Goal: Information Seeking & Learning: Learn about a topic

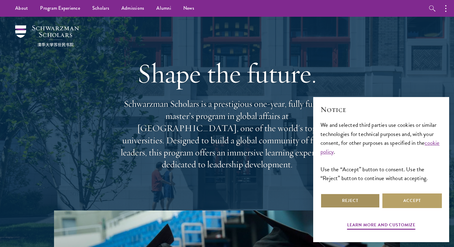
click at [357, 203] on button "Reject" at bounding box center [351, 200] width 60 height 15
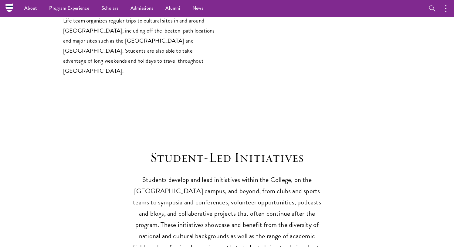
scroll to position [1323, 0]
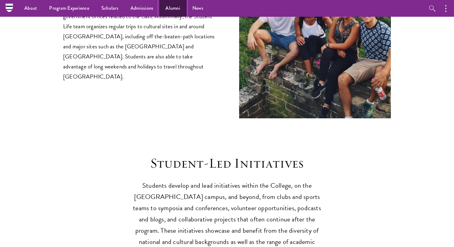
click at [174, 8] on link "Alumni" at bounding box center [172, 8] width 27 height 17
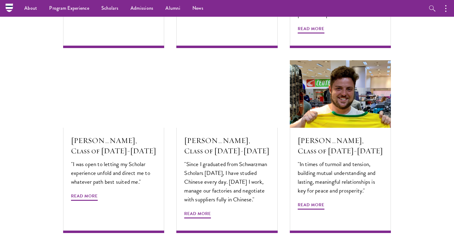
scroll to position [1994, 0]
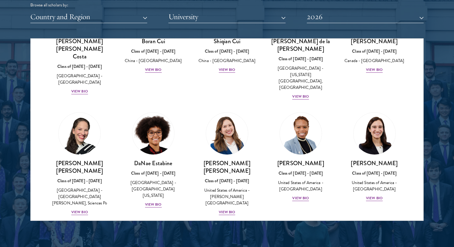
scroll to position [720, 0]
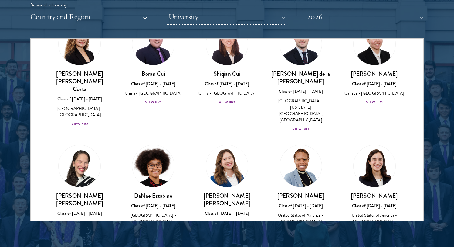
click at [251, 15] on button "University" at bounding box center [227, 17] width 117 height 12
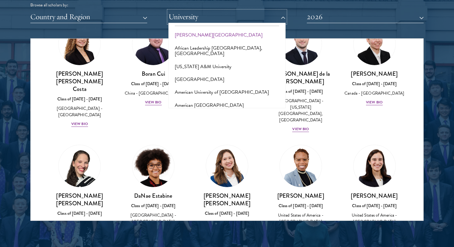
scroll to position [0, 0]
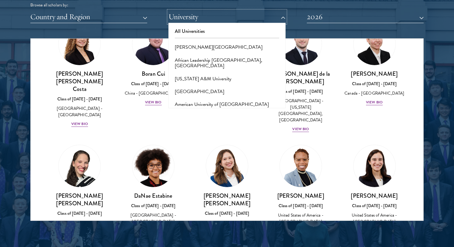
click at [207, 15] on button "University" at bounding box center [227, 17] width 117 height 12
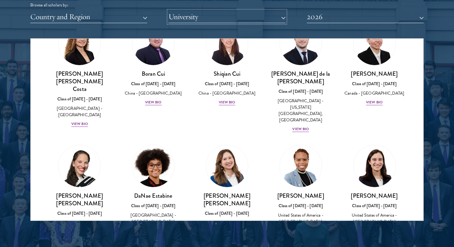
click at [194, 15] on button "University" at bounding box center [227, 17] width 117 height 12
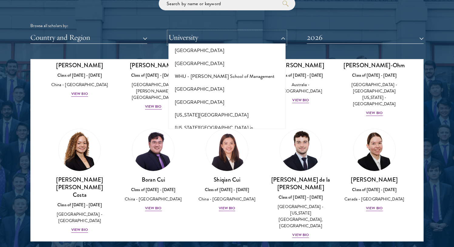
scroll to position [748, 0]
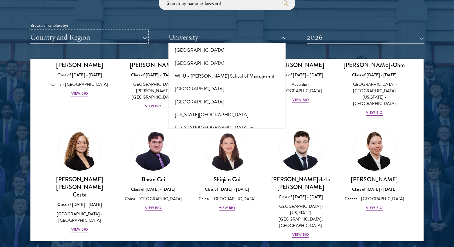
click at [55, 36] on button "Country and Region" at bounding box center [88, 37] width 117 height 12
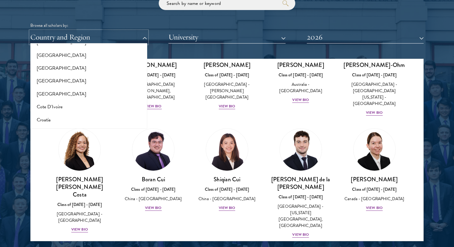
scroll to position [219, 0]
click at [54, 80] on button "[GEOGRAPHIC_DATA]" at bounding box center [88, 80] width 113 height 13
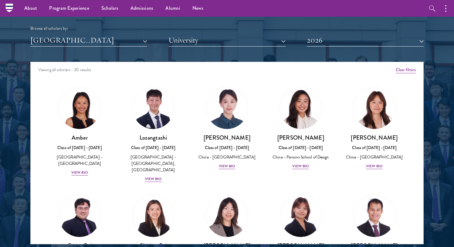
scroll to position [744, 0]
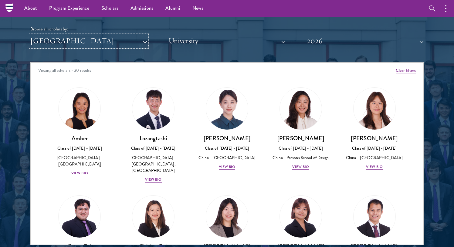
click at [65, 41] on button "[GEOGRAPHIC_DATA]" at bounding box center [88, 41] width 117 height 12
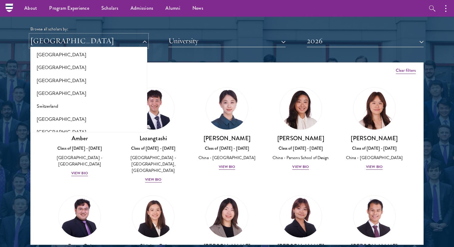
scroll to position [1084, 0]
click at [56, 97] on button "[GEOGRAPHIC_DATA]" at bounding box center [88, 94] width 113 height 13
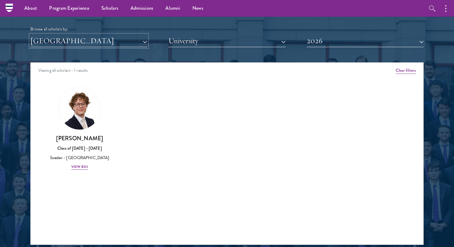
click at [125, 42] on button "[GEOGRAPHIC_DATA]" at bounding box center [88, 41] width 117 height 12
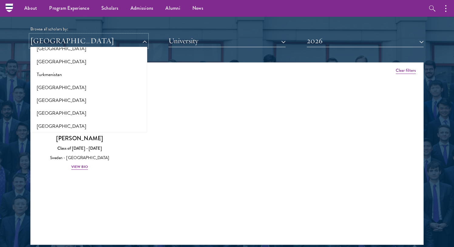
scroll to position [1209, 0]
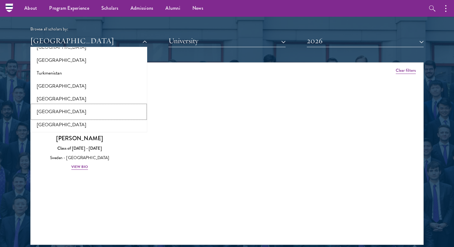
click at [67, 113] on button "[GEOGRAPHIC_DATA]" at bounding box center [88, 111] width 113 height 13
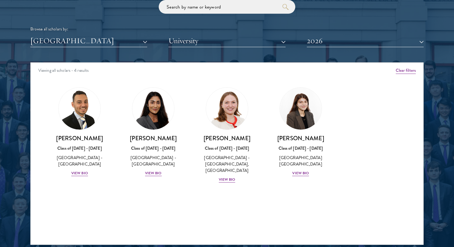
scroll to position [753, 0]
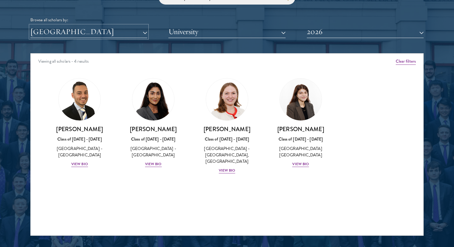
click at [129, 31] on button "[GEOGRAPHIC_DATA]" at bounding box center [88, 32] width 117 height 12
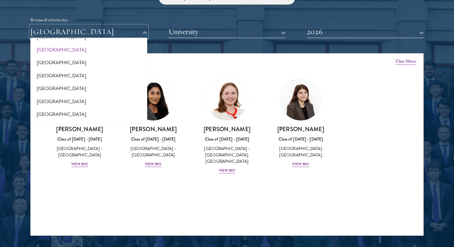
scroll to position [1274, 0]
click at [339, 34] on button "2026" at bounding box center [365, 32] width 117 height 12
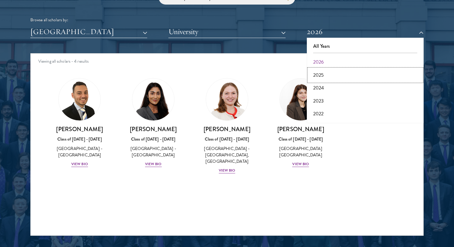
click at [326, 74] on button "2025" at bounding box center [365, 75] width 113 height 13
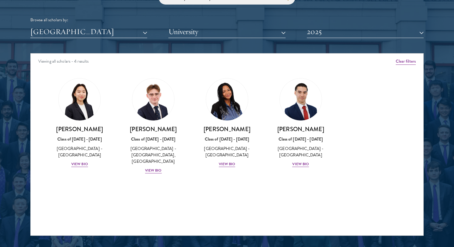
scroll to position [766, 0]
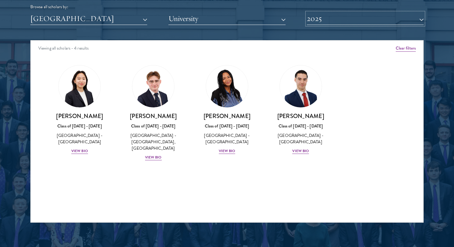
click at [351, 17] on button "2025" at bounding box center [365, 18] width 117 height 12
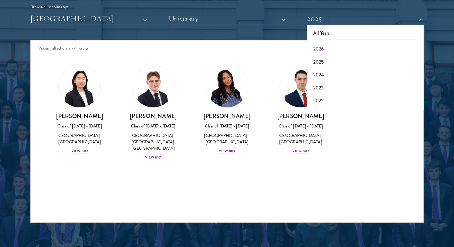
click at [328, 77] on button "2024" at bounding box center [365, 74] width 113 height 13
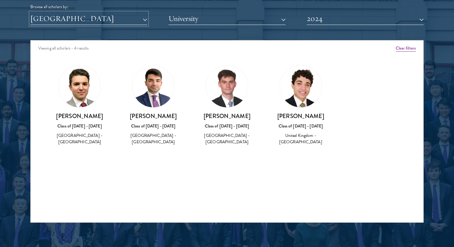
click at [113, 18] on button "[GEOGRAPHIC_DATA]" at bounding box center [88, 18] width 117 height 12
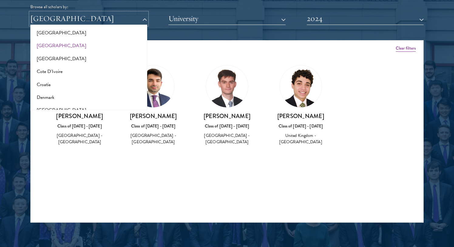
scroll to position [241, 0]
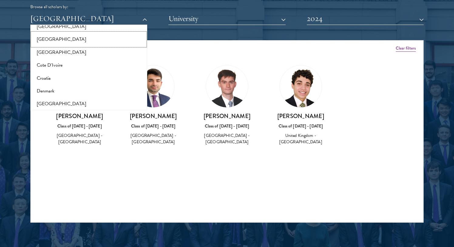
click at [87, 40] on button "[GEOGRAPHIC_DATA]" at bounding box center [88, 39] width 113 height 13
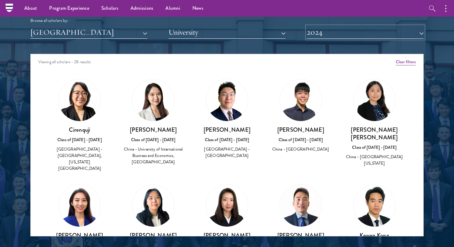
click at [333, 34] on button "2024" at bounding box center [365, 32] width 117 height 12
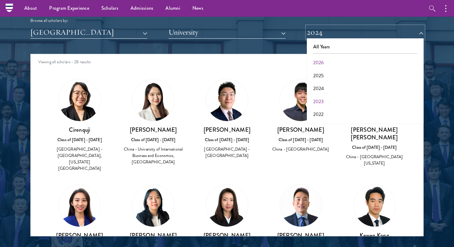
scroll to position [63, 0]
click at [322, 115] on button "2017" at bounding box center [365, 115] width 113 height 13
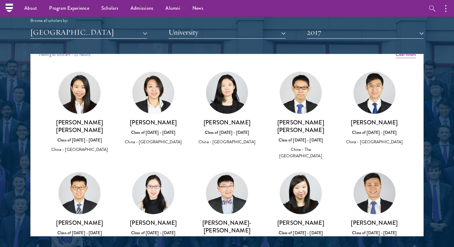
scroll to position [9, 0]
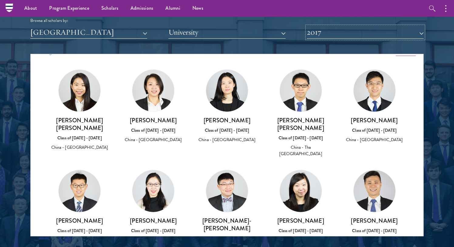
click at [345, 34] on button "2017" at bounding box center [365, 32] width 117 height 12
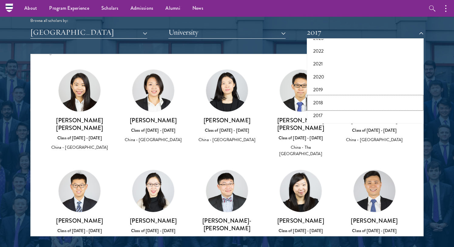
click at [329, 101] on button "2018" at bounding box center [365, 102] width 113 height 13
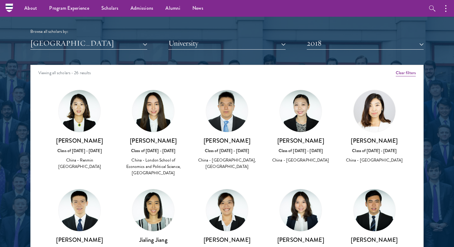
scroll to position [741, 0]
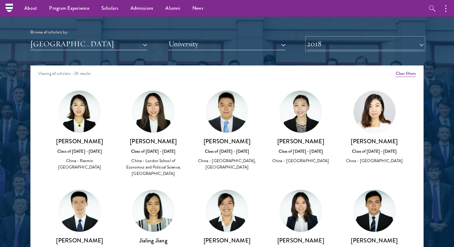
click at [334, 43] on button "2018" at bounding box center [365, 44] width 117 height 12
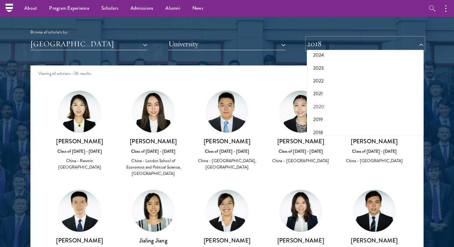
scroll to position [41, 0]
click at [323, 95] on button "2021" at bounding box center [365, 97] width 113 height 13
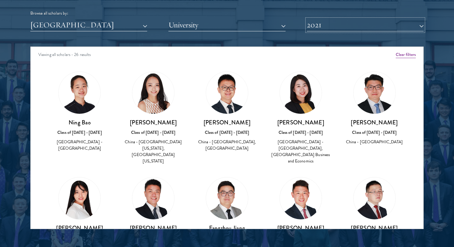
click at [328, 23] on button "2021" at bounding box center [365, 25] width 117 height 12
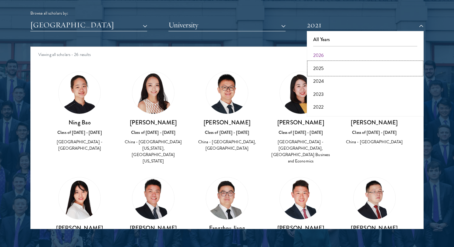
click at [321, 70] on button "2025" at bounding box center [365, 68] width 113 height 13
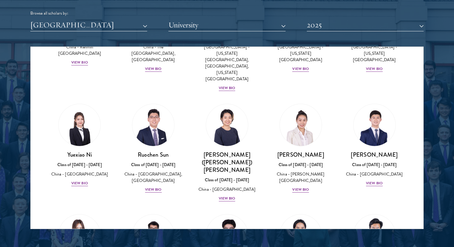
scroll to position [315, 0]
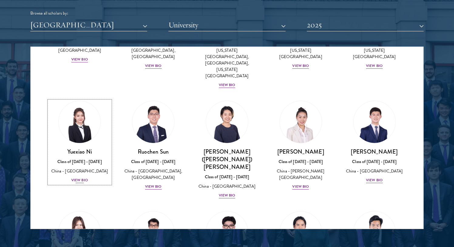
click at [78, 148] on h3 "Yuexiao Ni" at bounding box center [80, 152] width 62 height 8
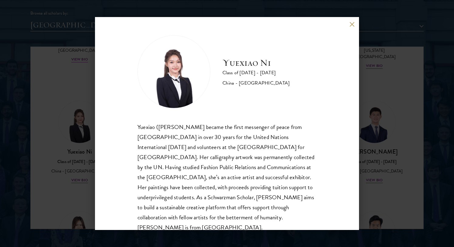
scroll to position [1, 0]
click at [394, 154] on div "Yuexiao Ni Class of [DATE] - [DATE] [GEOGRAPHIC_DATA] - [GEOGRAPHIC_DATA] Yuexi…" at bounding box center [227, 123] width 454 height 247
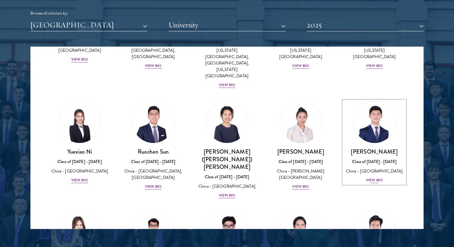
click at [371, 105] on img at bounding box center [375, 122] width 46 height 46
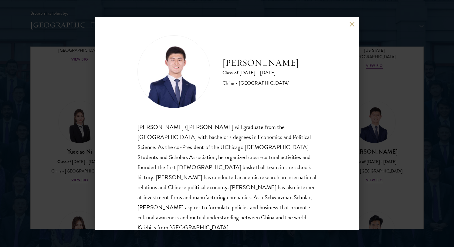
scroll to position [1, 0]
click at [386, 110] on div "[PERSON_NAME] Class of [DATE] - [DATE] [GEOGRAPHIC_DATA] - [GEOGRAPHIC_DATA] [P…" at bounding box center [227, 123] width 454 height 247
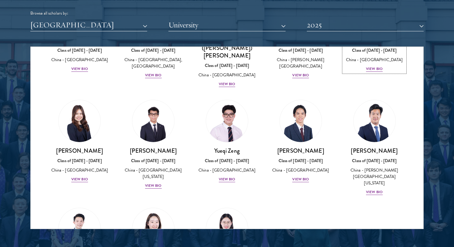
scroll to position [428, 0]
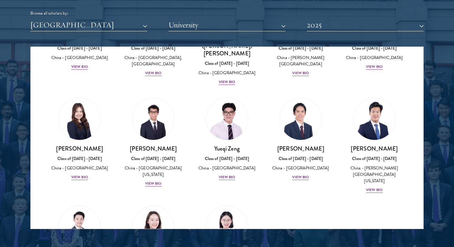
click at [333, 91] on div "[PERSON_NAME] Class of [DATE] - [DATE] [GEOGRAPHIC_DATA] - [GEOGRAPHIC_DATA] Vi…" at bounding box center [301, 138] width 74 height 95
click at [291, 96] on img at bounding box center [301, 119] width 46 height 46
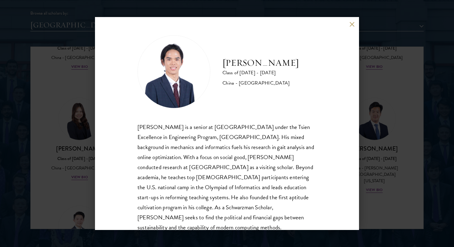
scroll to position [11, 0]
